Goal: Find specific page/section: Find specific page/section

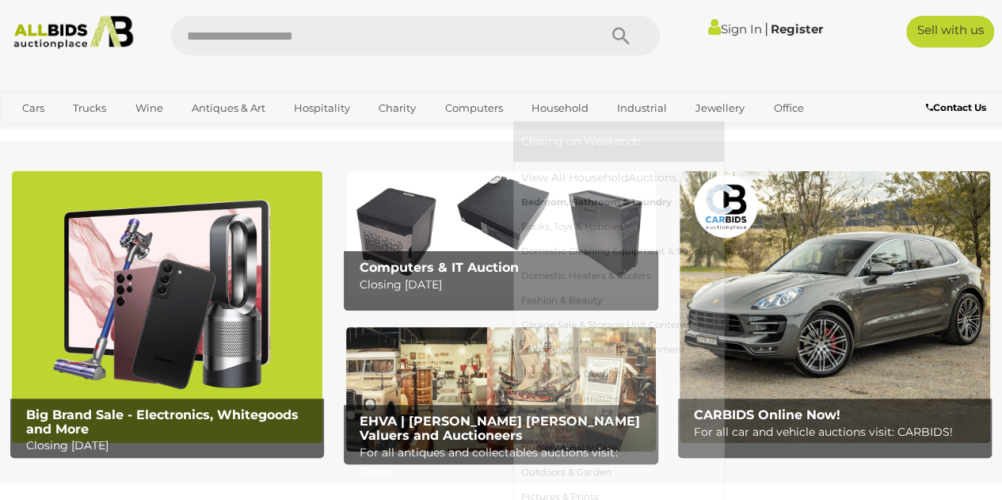
click at [581, 204] on link "Bedroom, Bathroom & Laundry" at bounding box center [618, 202] width 195 height 25
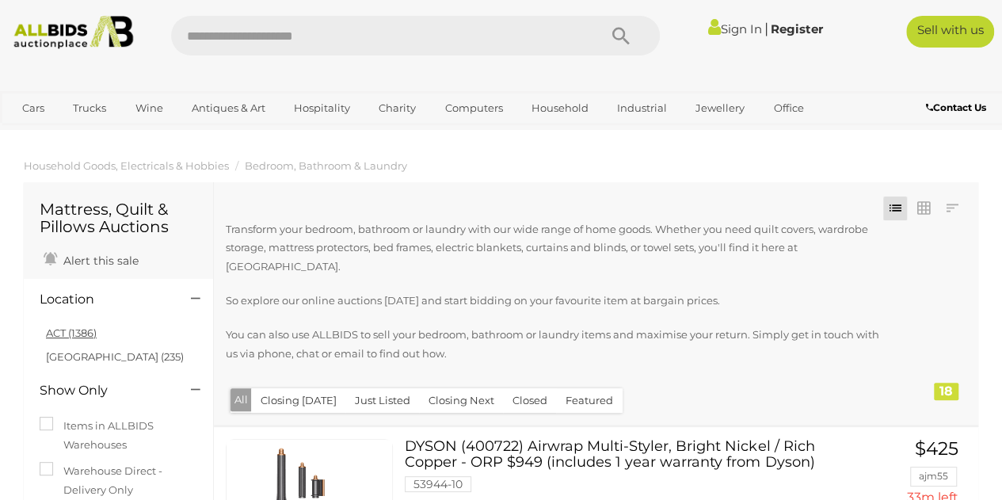
click at [85, 327] on link "ACT (1386)" at bounding box center [71, 332] width 51 height 13
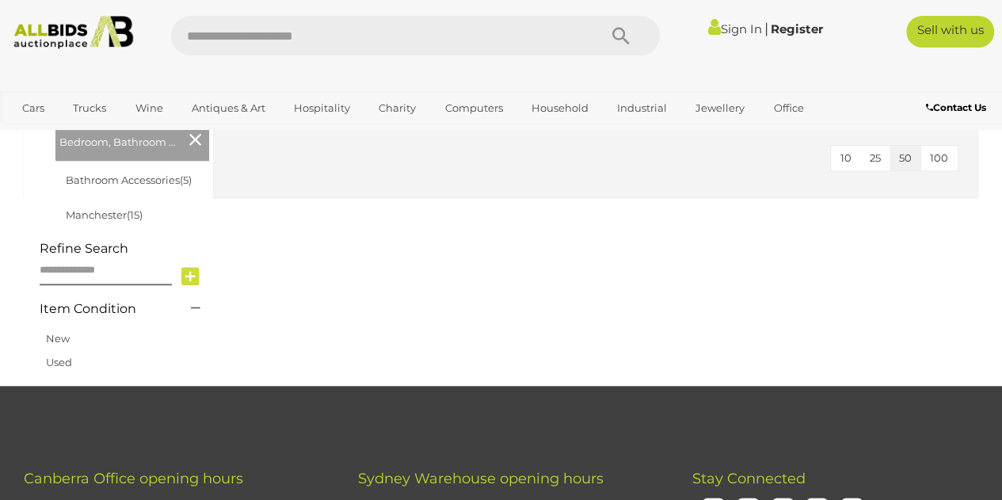
scroll to position [544, 0]
click at [128, 178] on link "Bathroom Accessories (5)" at bounding box center [129, 180] width 126 height 13
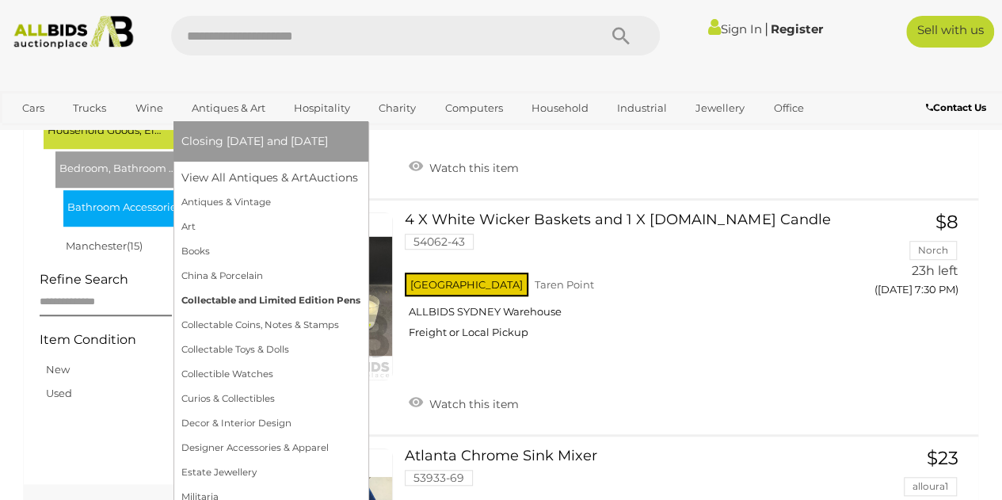
scroll to position [460, 0]
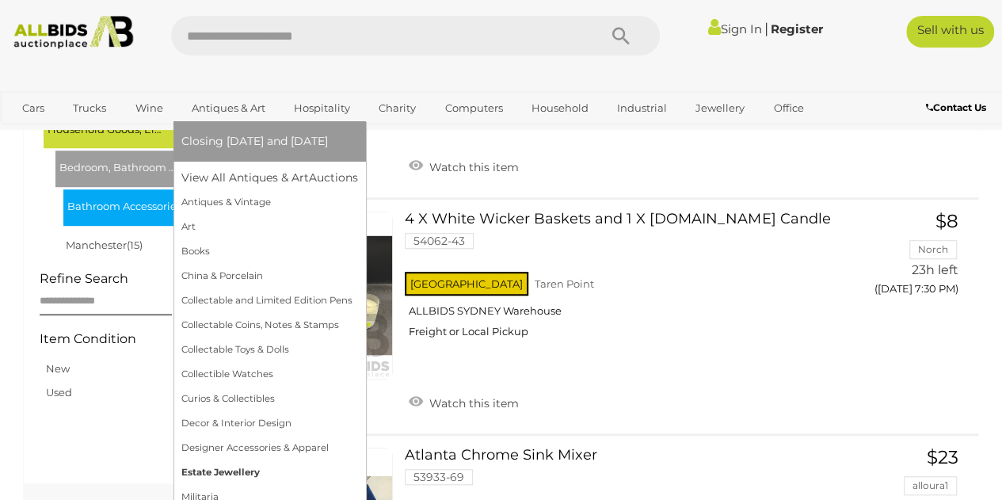
click at [247, 473] on link "Estate Jewellery" at bounding box center [269, 472] width 177 height 25
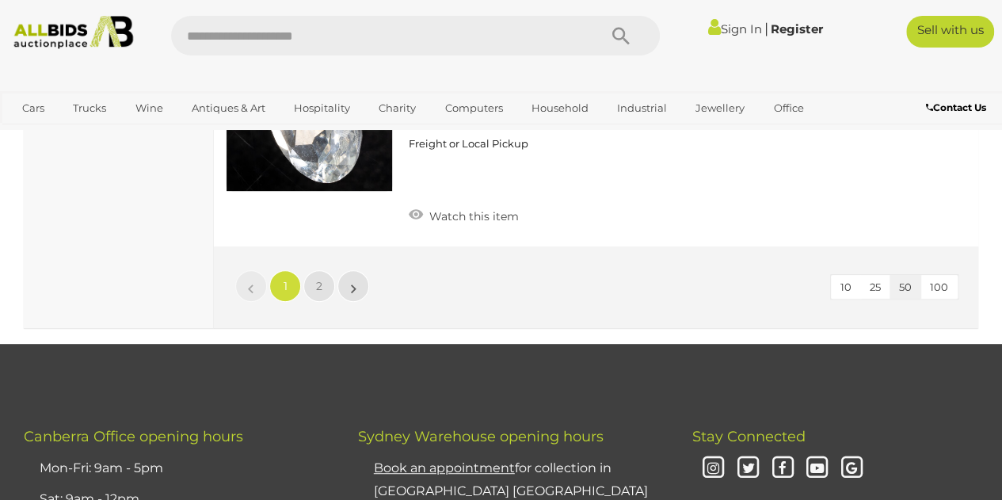
scroll to position [12260, 0]
